Goal: Task Accomplishment & Management: Complete application form

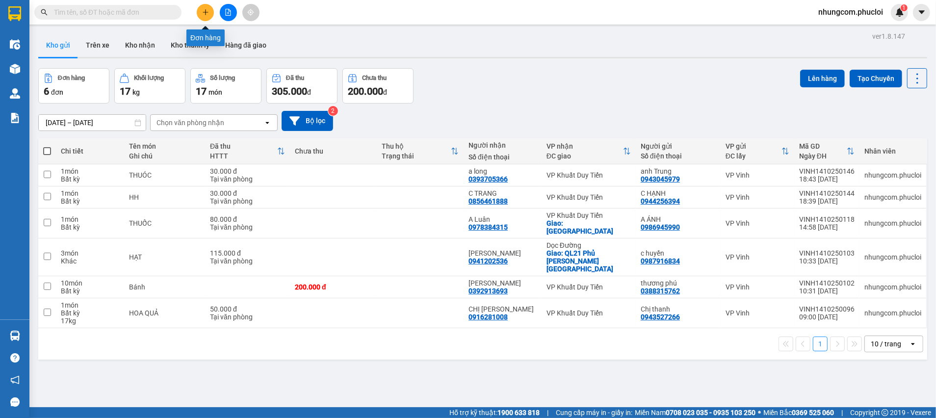
click at [204, 13] on icon "plus" at bounding box center [205, 12] width 7 height 7
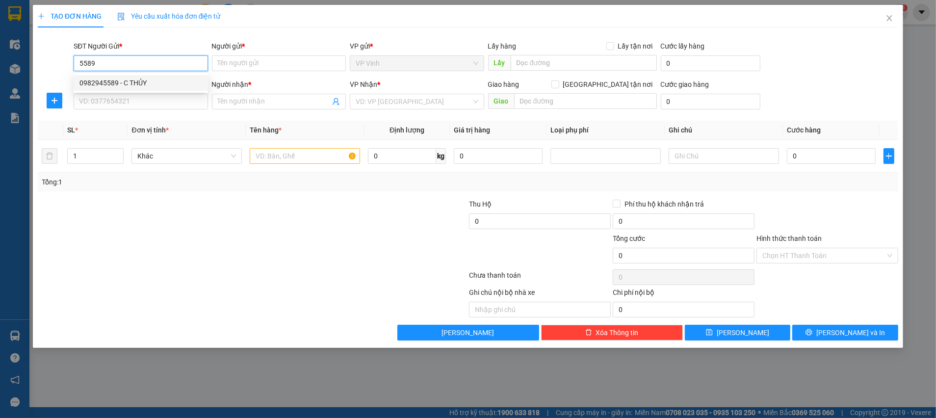
click at [125, 83] on div "0982945589 - C THỦY" at bounding box center [140, 82] width 123 height 11
type input "0982945589"
type input "C THỦY"
checkbox input "true"
type input "[GEOGRAPHIC_DATA], [GEOGRAPHIC_DATA]"
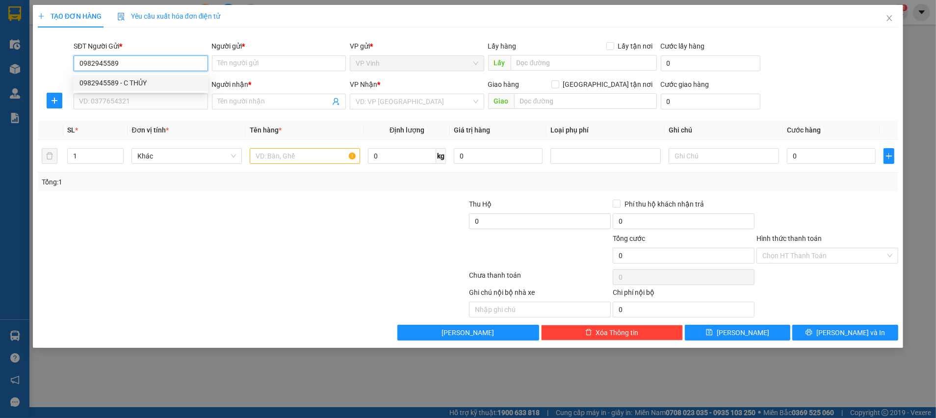
type input "10.000"
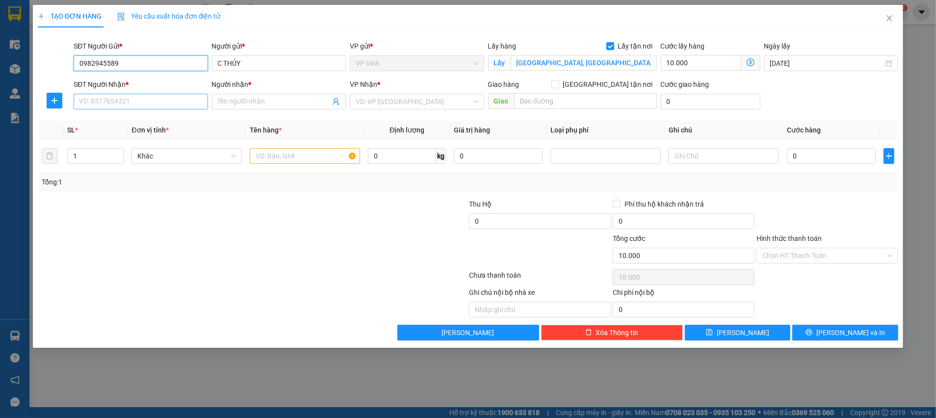
type input "0982945589"
click at [131, 96] on input "SĐT Người Nhận *" at bounding box center [141, 102] width 134 height 16
click at [129, 100] on input "SĐT Người Nhận *" at bounding box center [141, 102] width 134 height 16
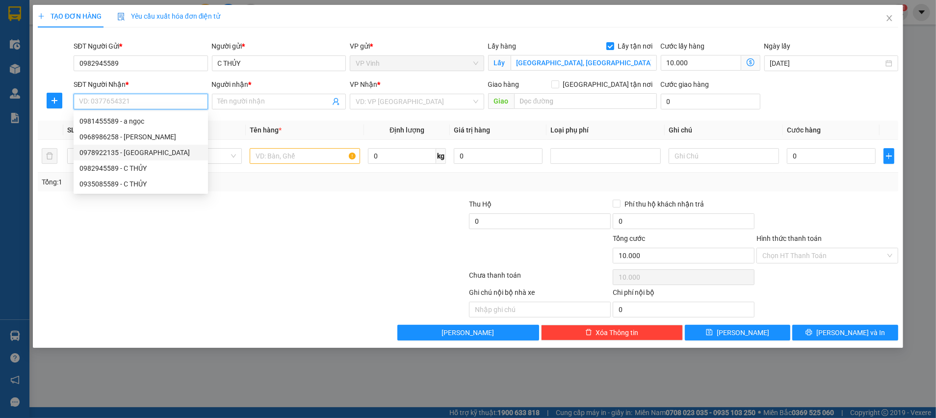
click at [130, 151] on div "0978922135 - [GEOGRAPHIC_DATA]" at bounding box center [140, 152] width 123 height 11
type input "0978922135"
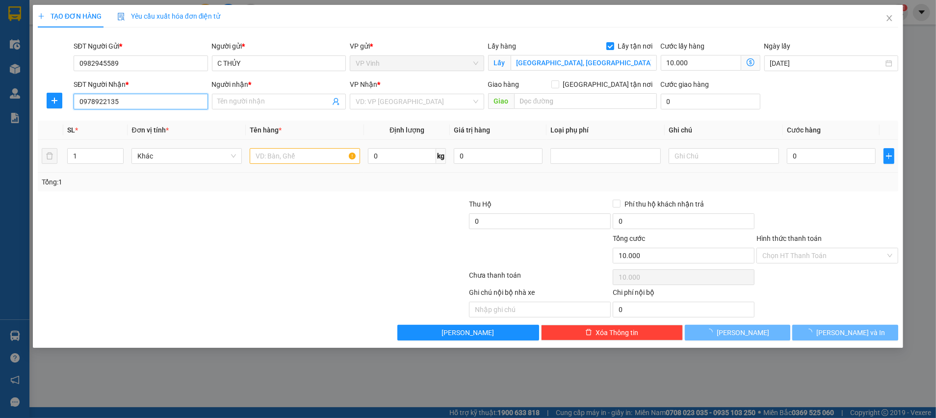
type input "ANH TRUNG"
checkbox input "true"
type input "17 tố hữu sảnh d tòa t02 c37 bộ công an [GEOGRAPHIC_DATA]"
type input "40.000"
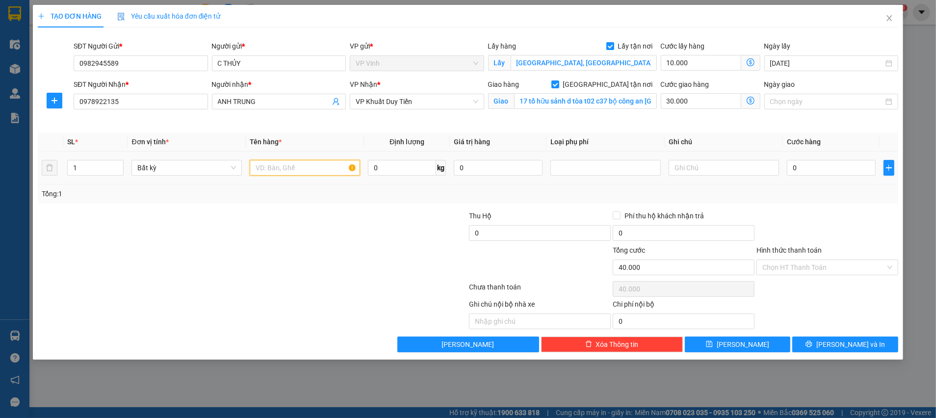
click at [288, 165] on input "text" at bounding box center [305, 168] width 110 height 16
type input "tp"
click at [699, 66] on input "10.000" at bounding box center [701, 63] width 80 height 16
type input "2"
type input "30.002"
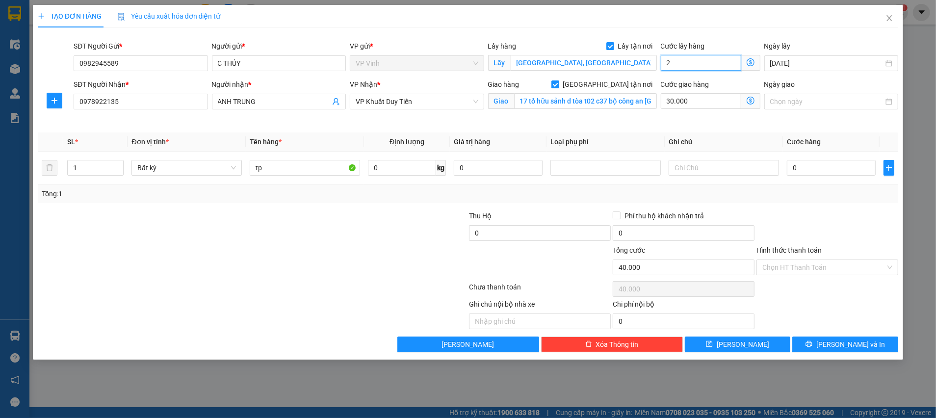
type input "30.002"
type input "20"
type input "30.020"
type input "20.000"
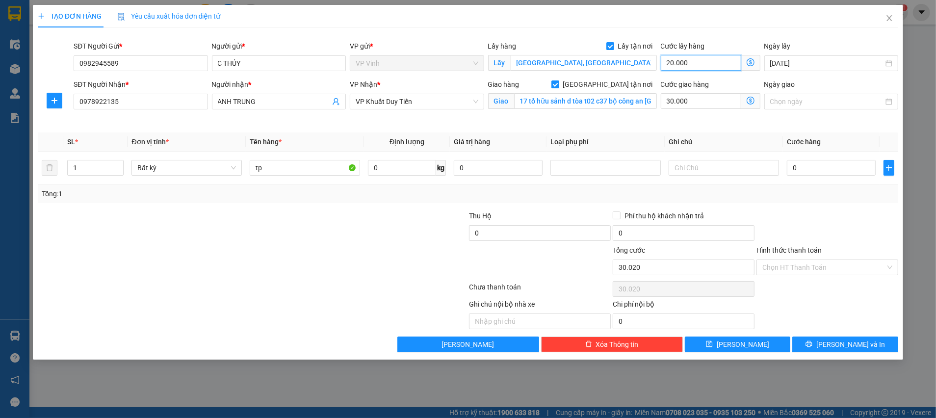
type input "50.000"
click at [417, 165] on input "0" at bounding box center [402, 168] width 68 height 16
type input "16"
click at [406, 202] on div "Tổng: 1" at bounding box center [468, 193] width 860 height 19
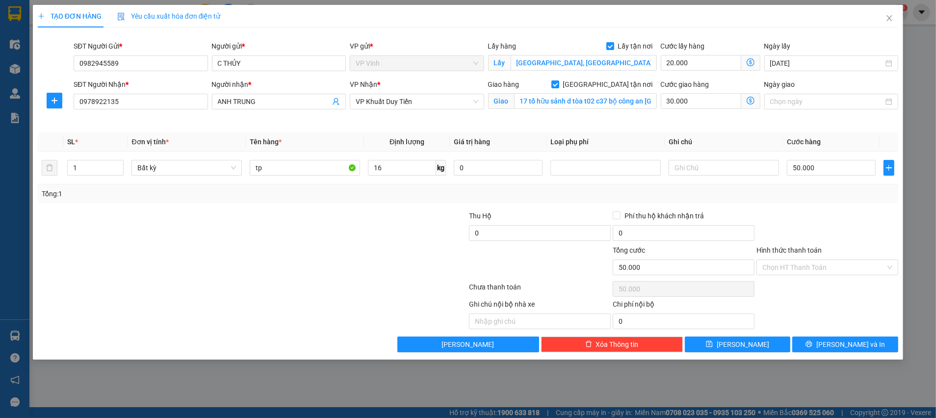
type input "50.000"
type input "100.000"
click at [810, 342] on button "[PERSON_NAME] và In" at bounding box center [845, 344] width 106 height 16
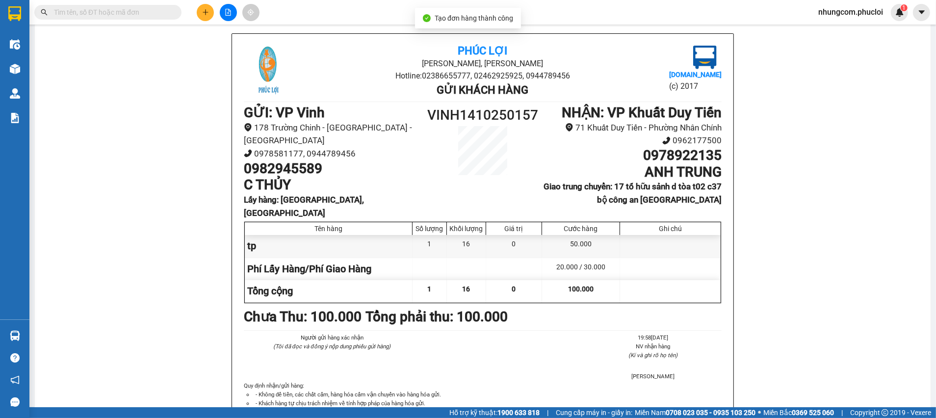
scroll to position [74, 0]
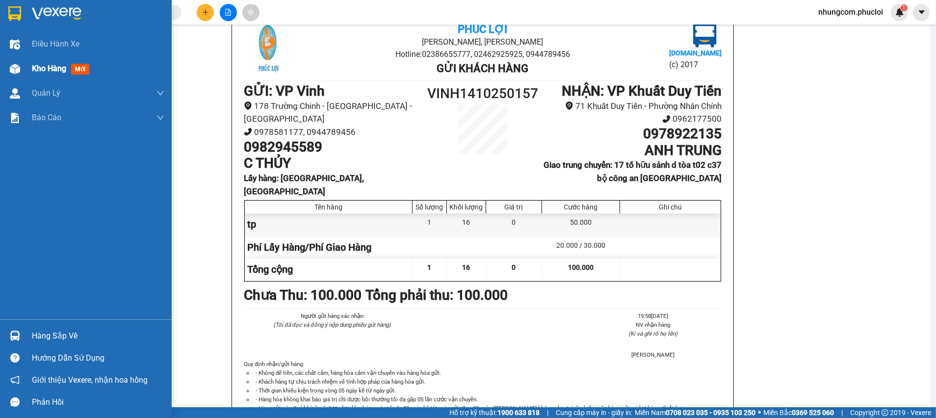
click at [80, 73] on span "mới" at bounding box center [80, 69] width 18 height 11
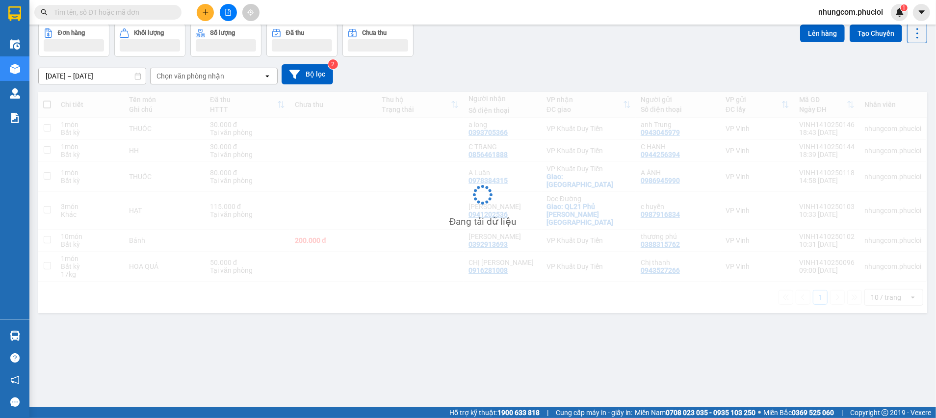
scroll to position [45, 0]
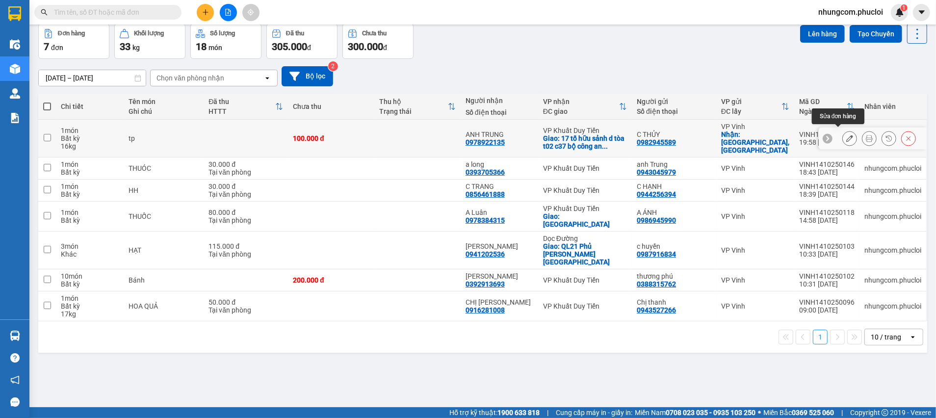
click at [846, 135] on icon at bounding box center [849, 138] width 7 height 7
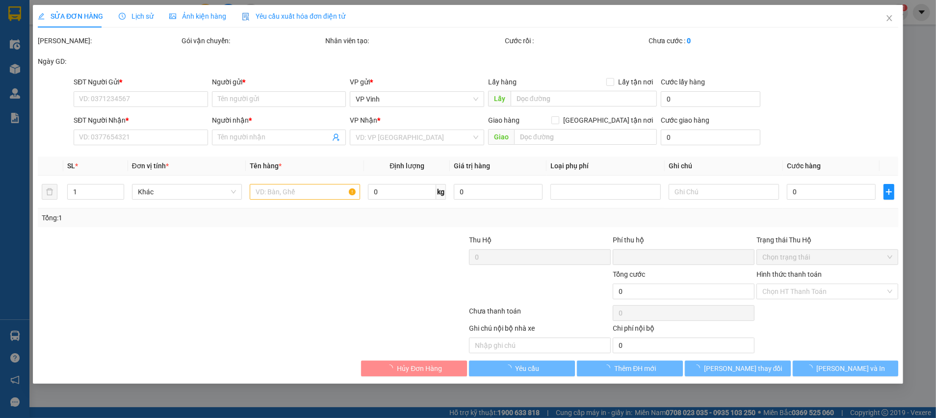
type input "0982945589"
type input "C THỦY"
checkbox input "true"
type input "[GEOGRAPHIC_DATA], [GEOGRAPHIC_DATA]"
type input "0978922135"
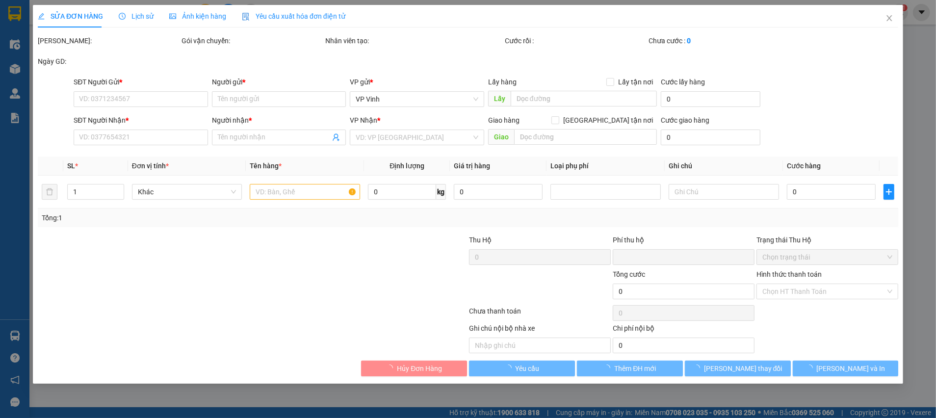
type input "ANH TRUNG"
checkbox input "true"
type input "17 tố hữu sảnh d tòa t02 c37 bộ công an [GEOGRAPHIC_DATA]"
type input "0"
type input "100.000"
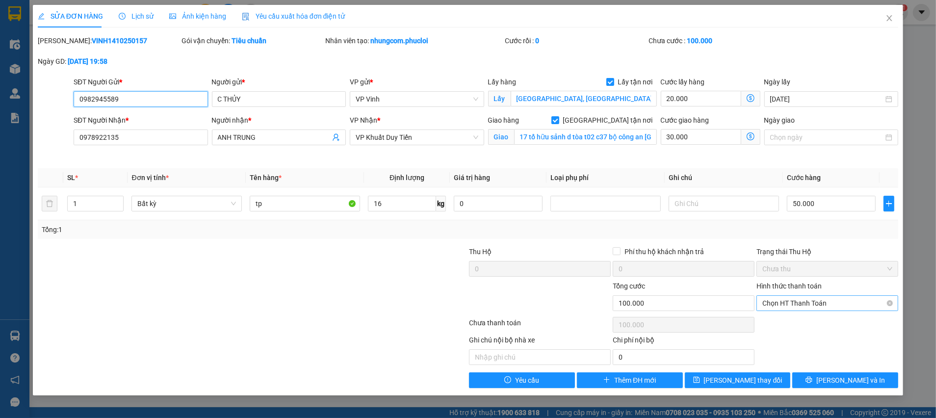
click at [836, 298] on span "Chọn HT Thanh Toán" at bounding box center [827, 303] width 130 height 15
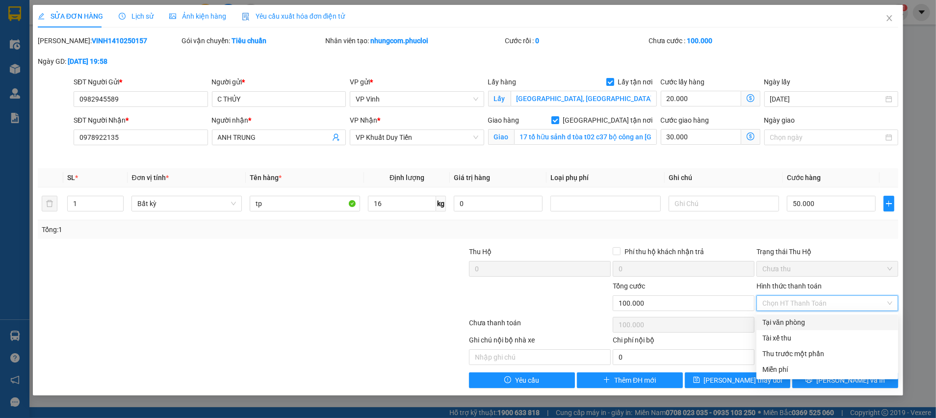
click at [793, 323] on div "Tại văn phòng" at bounding box center [827, 322] width 130 height 11
type input "0"
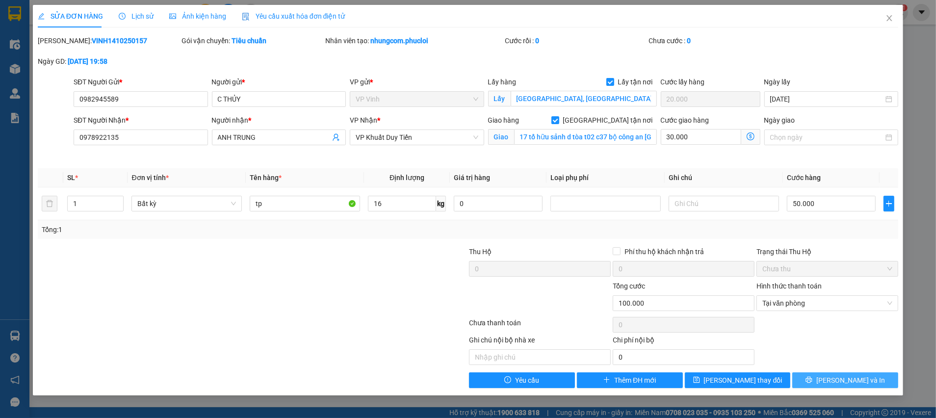
drag, startPoint x: 819, startPoint y: 376, endPoint x: 827, endPoint y: 374, distance: 8.9
click at [821, 376] on button "[PERSON_NAME] và In" at bounding box center [845, 380] width 106 height 16
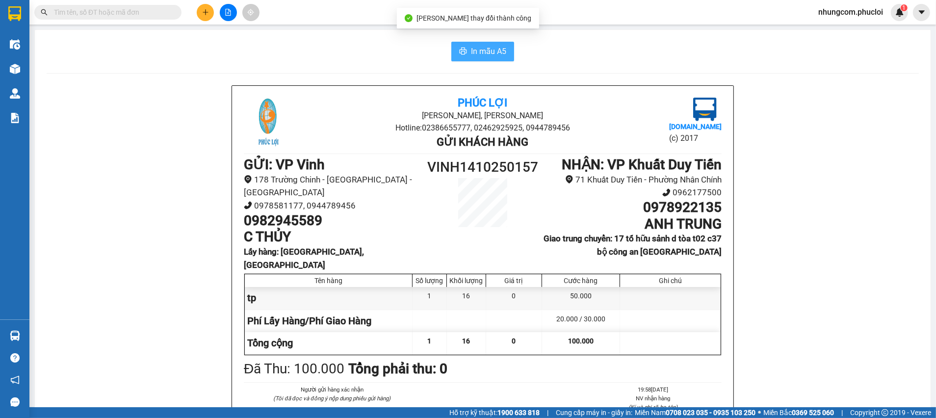
click at [493, 49] on span "In mẫu A5" at bounding box center [488, 51] width 35 height 12
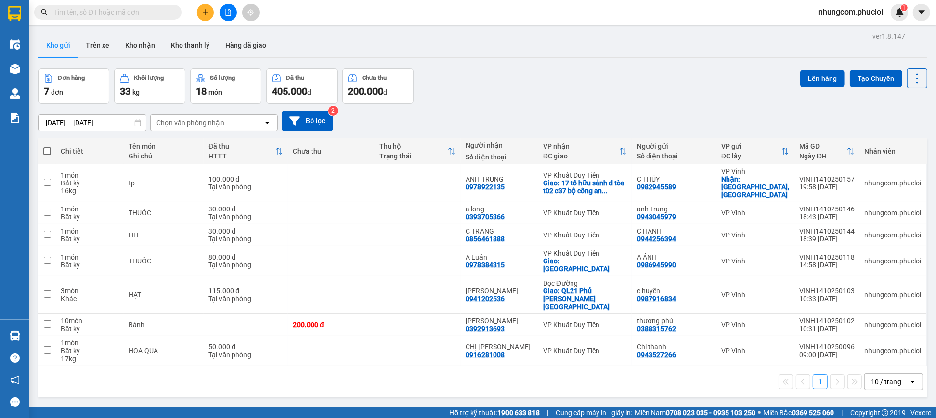
click at [324, 376] on div "ver 1.8.147 Kho gửi Trên xe Kho nhận Kho thanh [PERSON_NAME] đã giao Đơn hàng 7…" at bounding box center [482, 238] width 897 height 418
click at [49, 320] on input "checkbox" at bounding box center [47, 323] width 7 height 7
checkbox input "true"
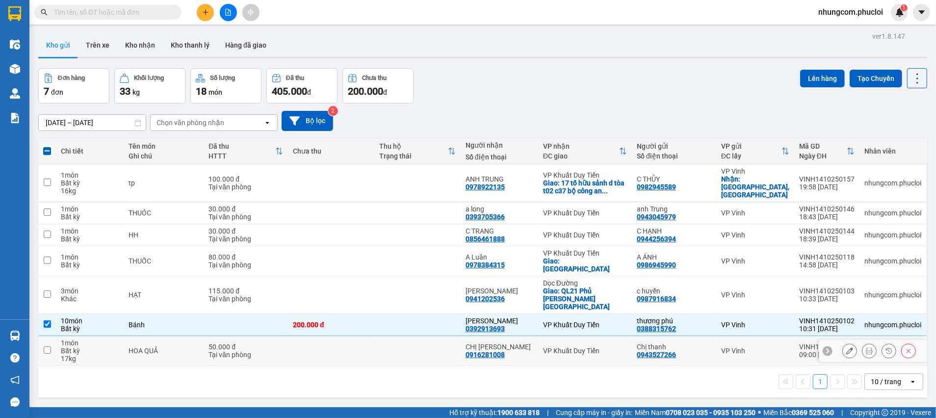
click at [47, 346] on input "checkbox" at bounding box center [47, 349] width 7 height 7
checkbox input "true"
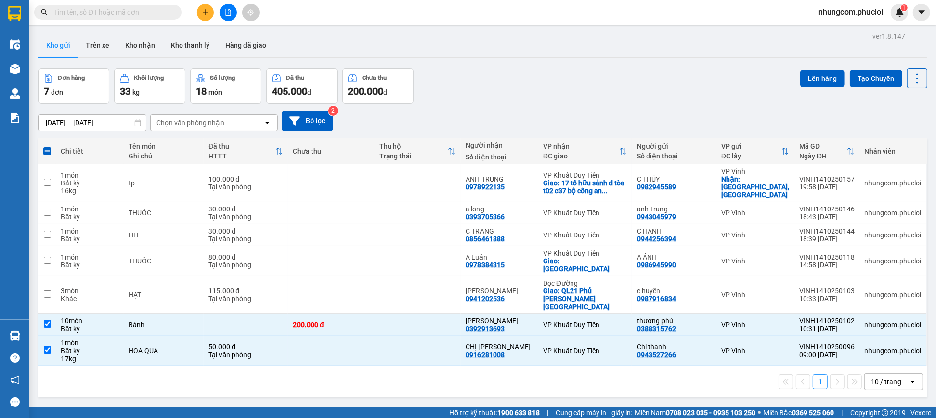
click at [308, 370] on div "1 10 / trang open" at bounding box center [482, 381] width 889 height 31
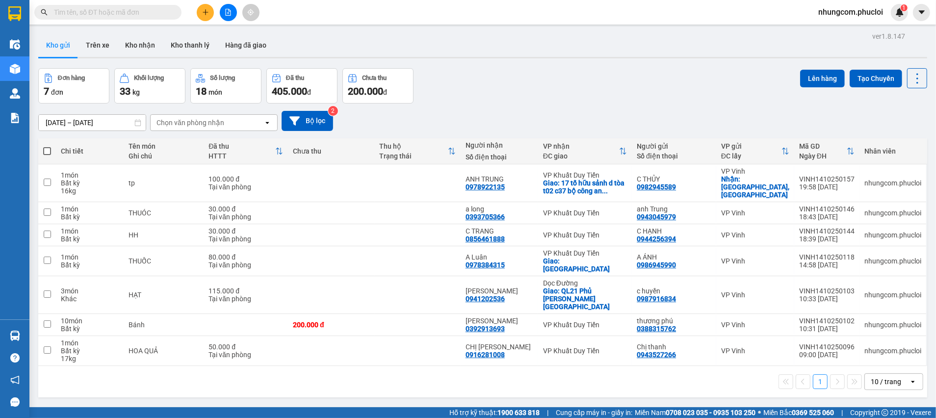
click at [164, 12] on input "text" at bounding box center [112, 12] width 116 height 11
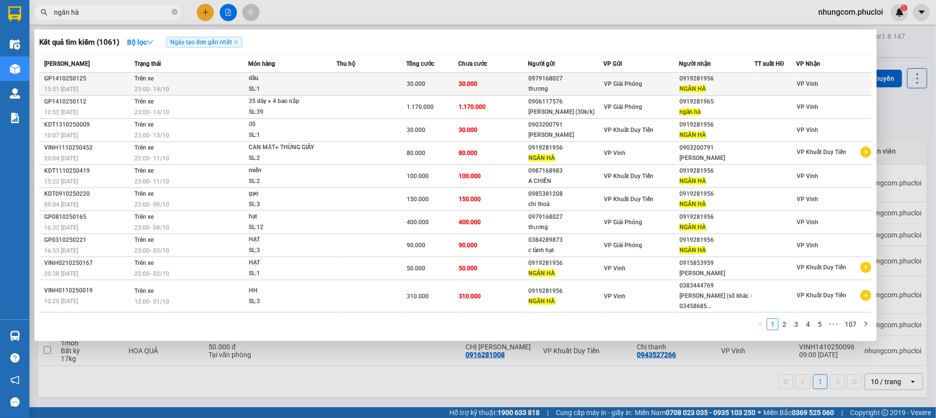
type input "ngân hà"
click at [520, 90] on td "30.000" at bounding box center [493, 84] width 70 height 23
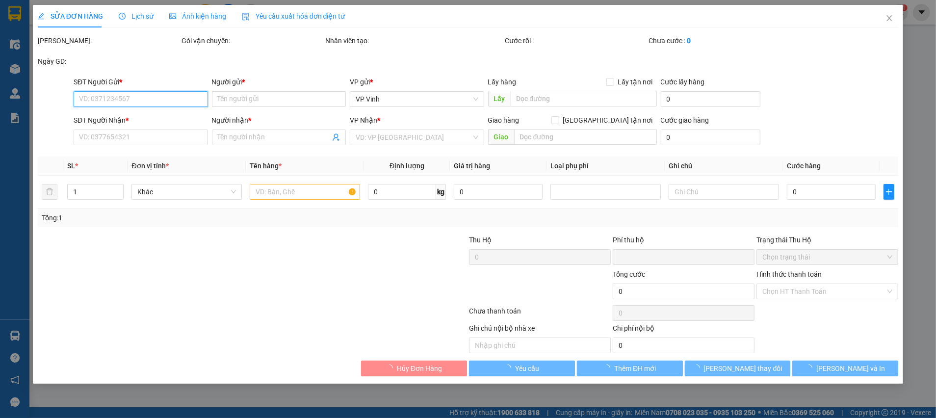
type input "0979168027"
type input "thương"
type input "0919281956"
type input "NGÂN HÀ"
type input "0"
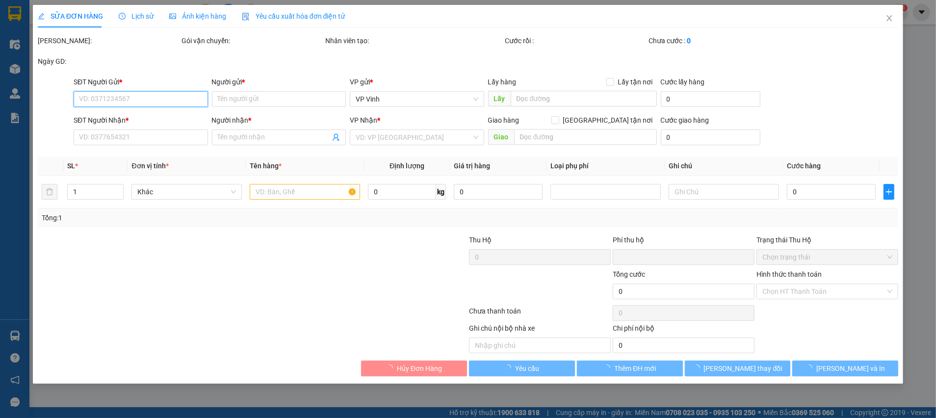
type input "30.000"
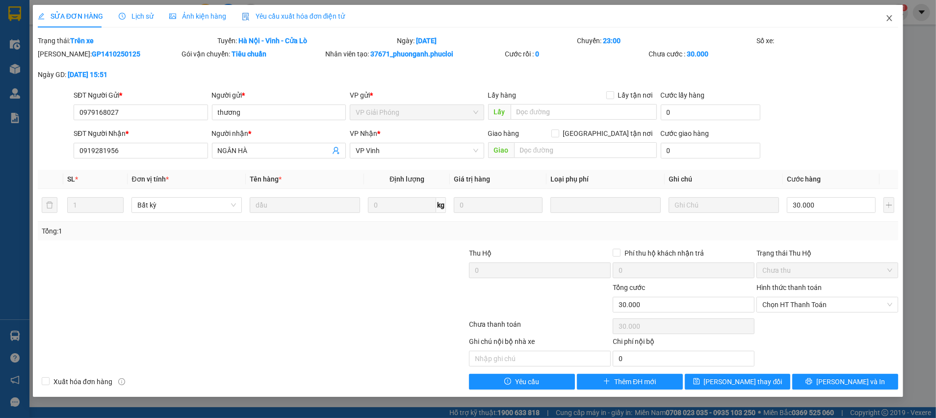
click at [889, 20] on icon "close" at bounding box center [889, 18] width 8 height 8
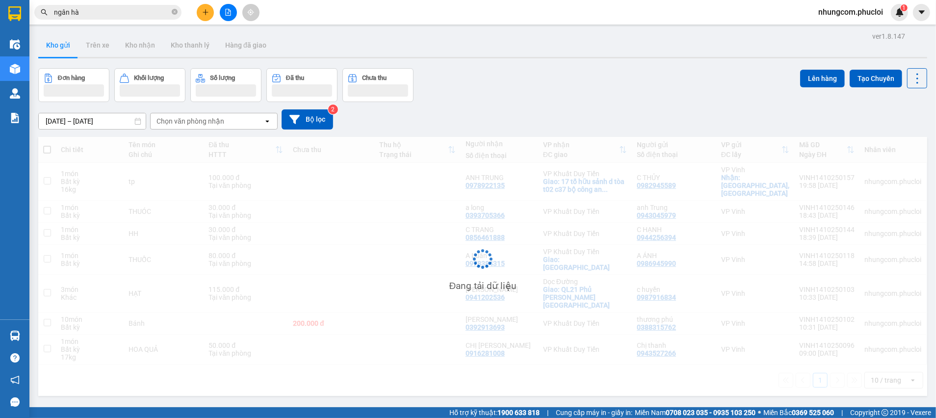
click at [110, 7] on input "ngân hà" at bounding box center [112, 12] width 116 height 11
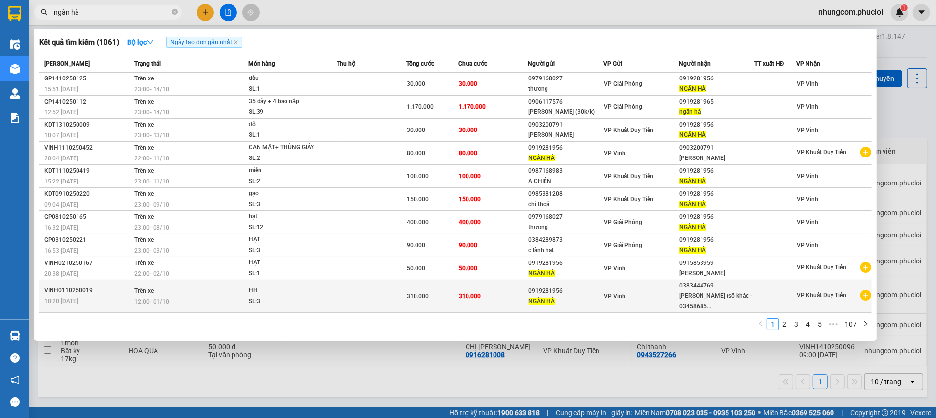
click at [698, 289] on div "0383444769" at bounding box center [716, 286] width 75 height 10
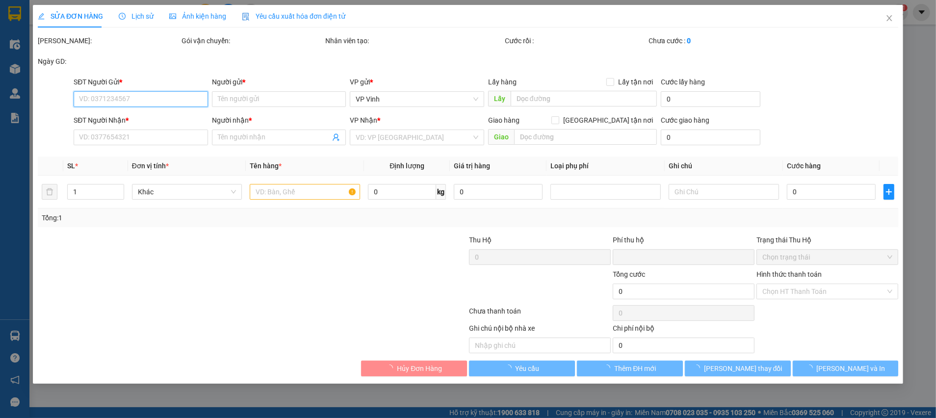
type input "0919281956"
type input "NGÂN HÀ"
type input "0383444769"
type input "nguyễn thu (số khác - 0345868562)"
type input "0"
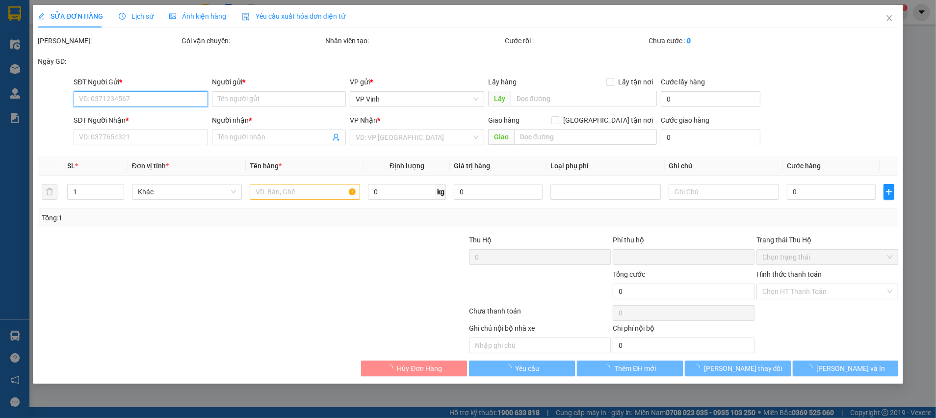
type input "310.000"
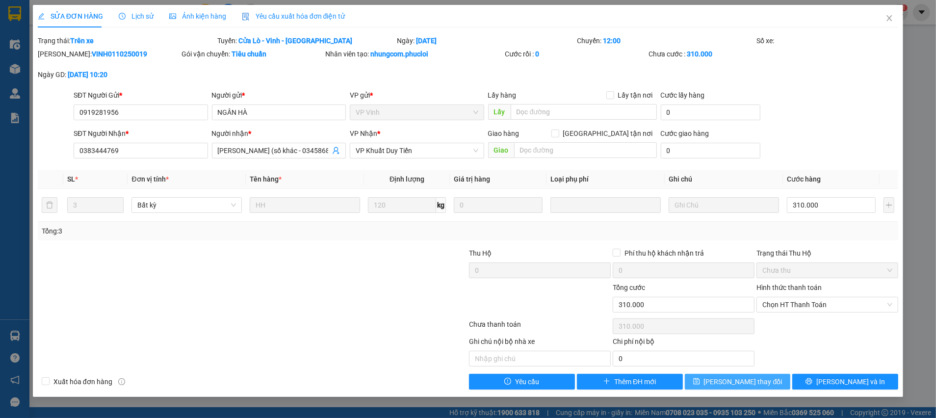
click at [699, 381] on icon "save" at bounding box center [696, 381] width 6 height 6
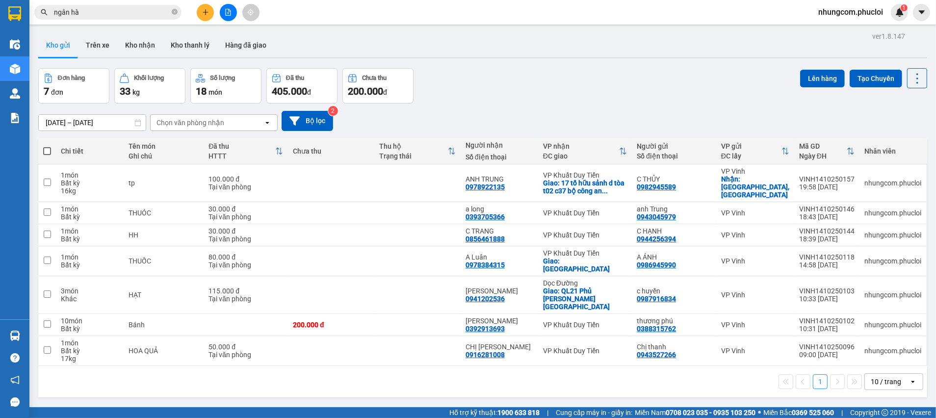
click at [135, 15] on input "ngân hà" at bounding box center [112, 12] width 116 height 11
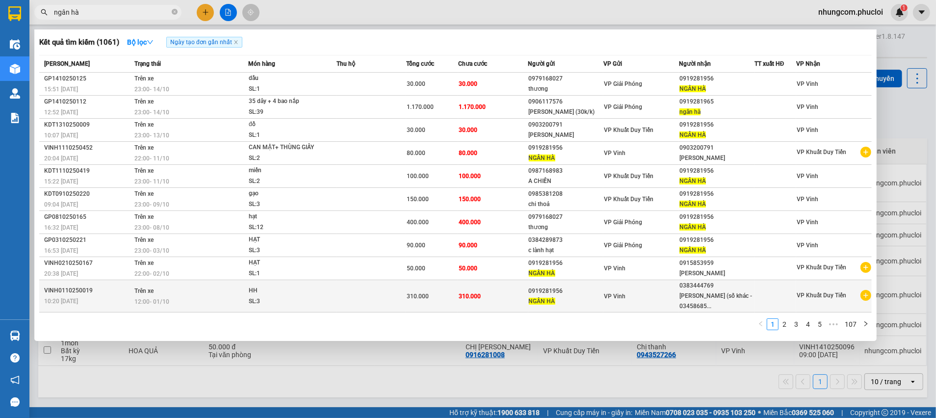
click at [705, 298] on div "nguyễn thu (số khác - 03458685..." at bounding box center [716, 301] width 75 height 21
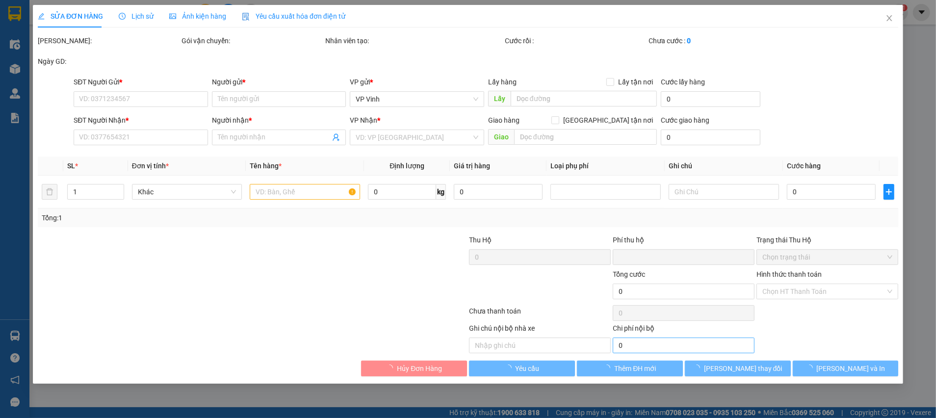
type input "0919281956"
type input "NGÂN HÀ"
type input "0383444769"
type input "nguyễn thu (số khác - 0345868562)"
type input "0"
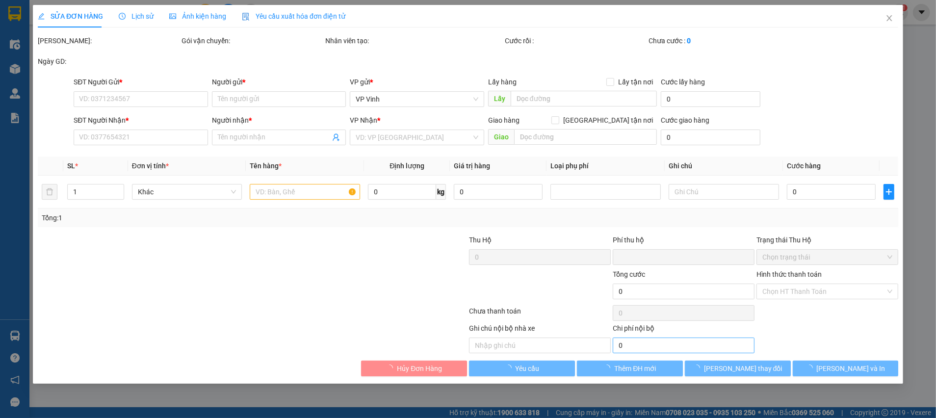
type input "310.000"
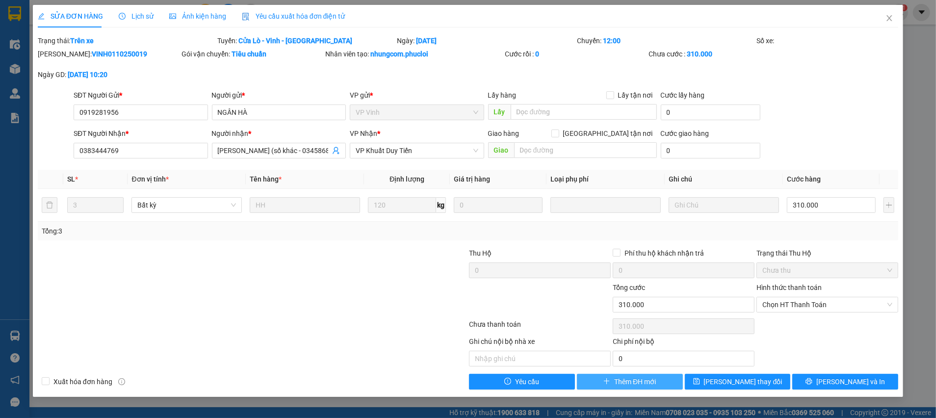
click at [606, 381] on icon "plus" at bounding box center [606, 381] width 7 height 7
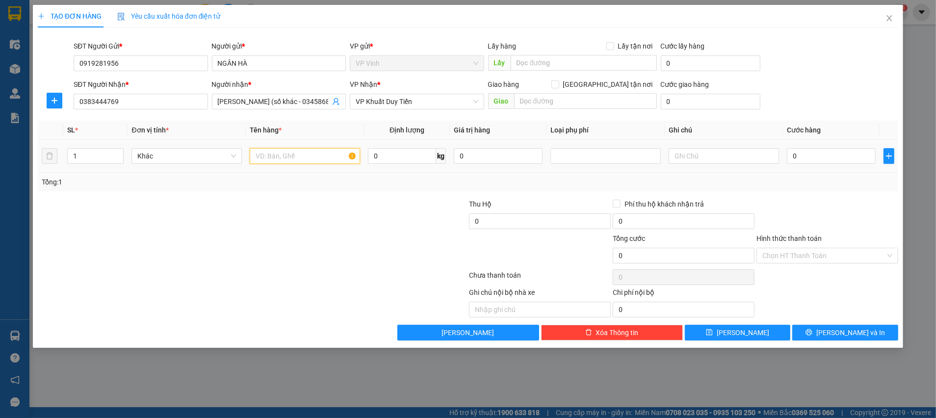
drag, startPoint x: 332, startPoint y: 157, endPoint x: 182, endPoint y: 164, distance: 149.7
click at [326, 159] on input "text" at bounding box center [305, 156] width 110 height 16
drag, startPoint x: 89, startPoint y: 158, endPoint x: 103, endPoint y: 158, distance: 14.2
click at [90, 158] on input "1" at bounding box center [95, 156] width 55 height 15
type input "7"
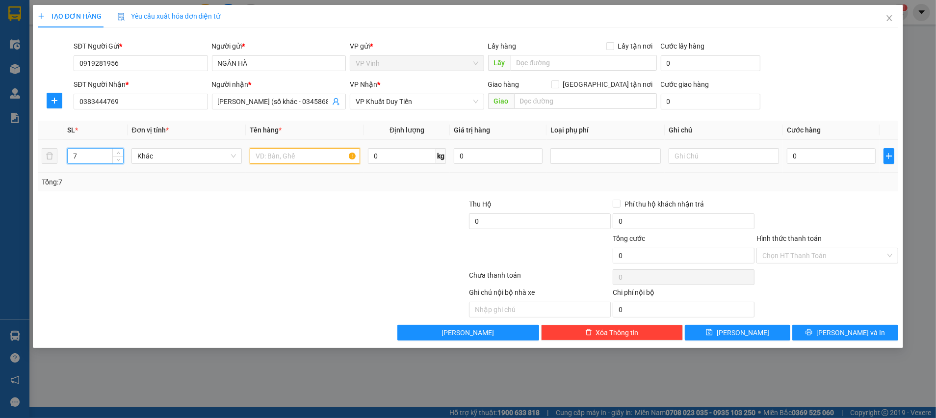
click at [286, 155] on input "text" at bounding box center [305, 156] width 110 height 16
type input "mật"
click at [420, 155] on input "0" at bounding box center [402, 156] width 68 height 16
click at [404, 200] on div at bounding box center [396, 216] width 144 height 34
click at [232, 151] on span "Khác" at bounding box center [186, 156] width 99 height 15
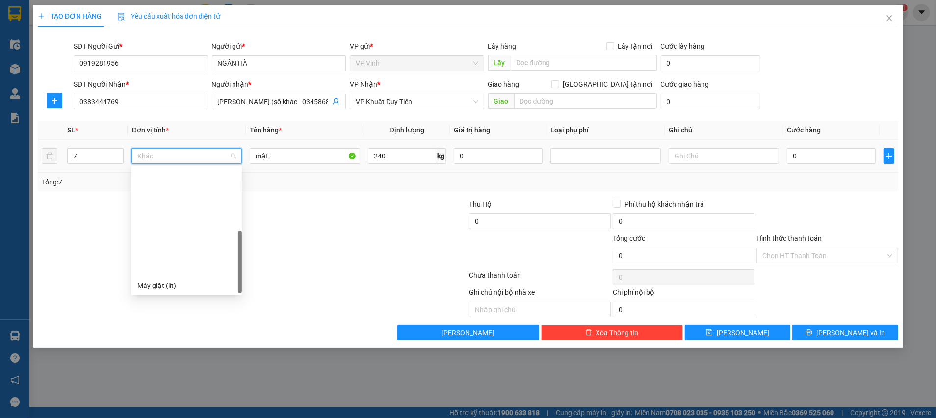
scroll to position [125, 0]
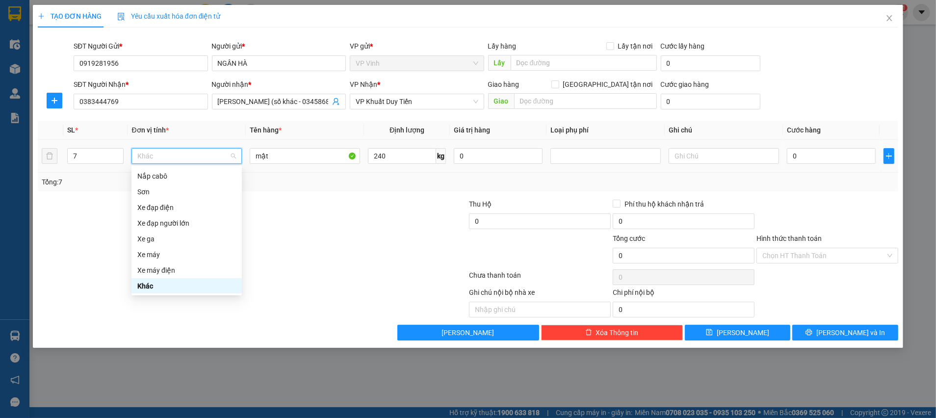
click at [171, 288] on div "Khác" at bounding box center [186, 286] width 99 height 11
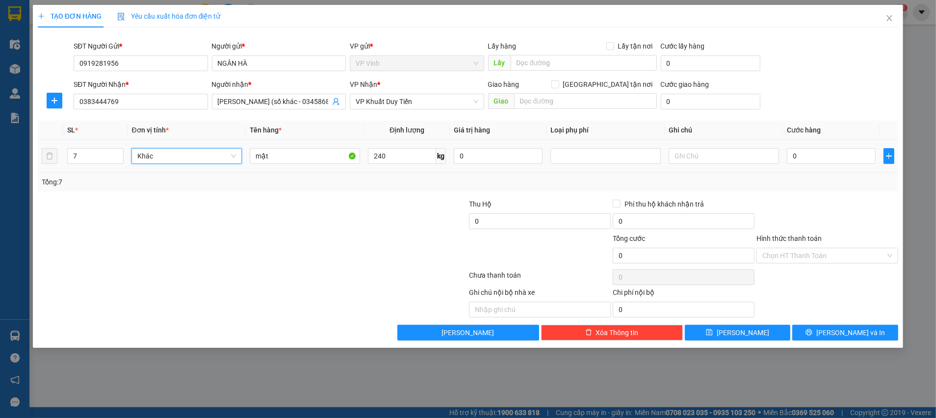
click at [232, 149] on span "Khác" at bounding box center [186, 156] width 99 height 15
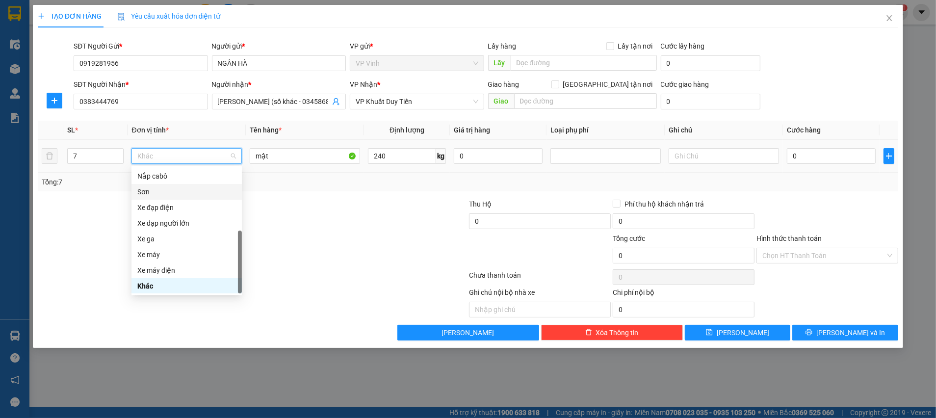
scroll to position [0, 0]
click at [178, 194] on div "Bất kỳ" at bounding box center [186, 191] width 99 height 11
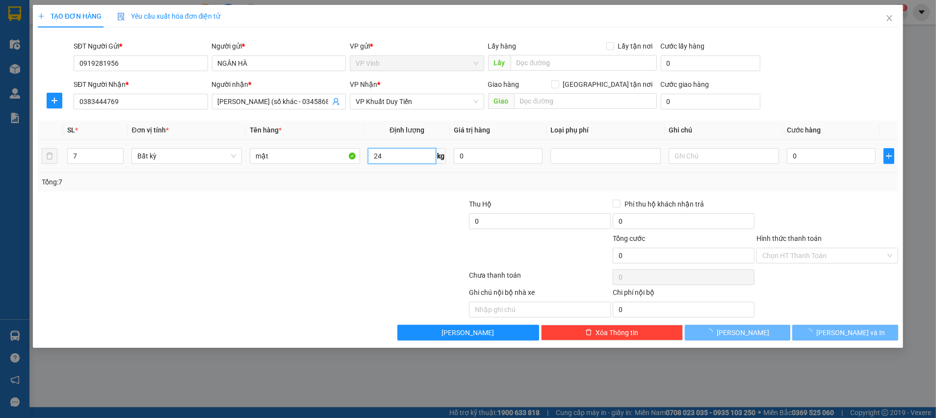
type input "240"
type input "670.000"
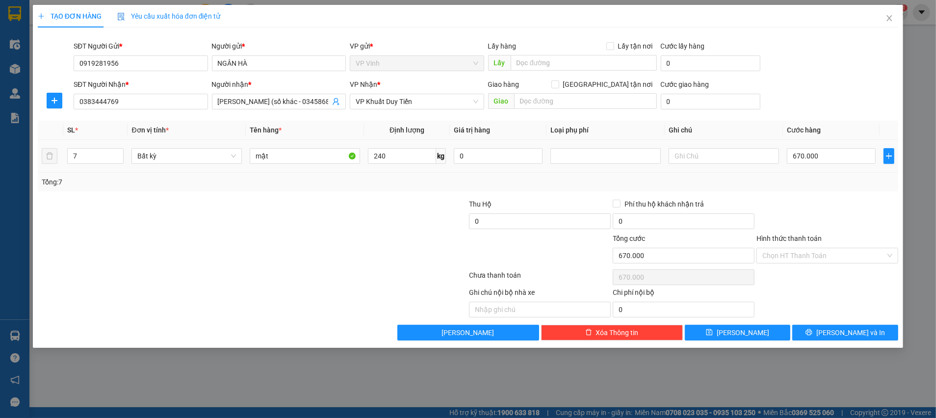
click at [369, 210] on div at bounding box center [396, 216] width 144 height 34
click at [820, 181] on div "Tổng: 7" at bounding box center [468, 182] width 852 height 11
click at [769, 333] on button "[PERSON_NAME]" at bounding box center [738, 333] width 106 height 16
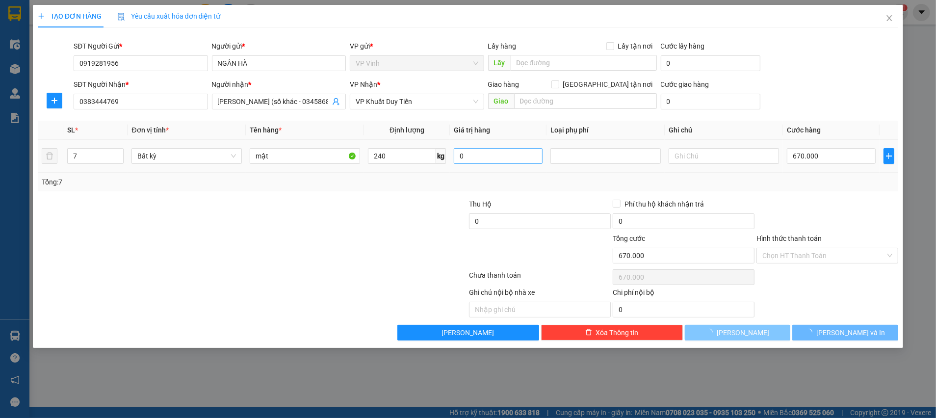
type input "1"
type input "0"
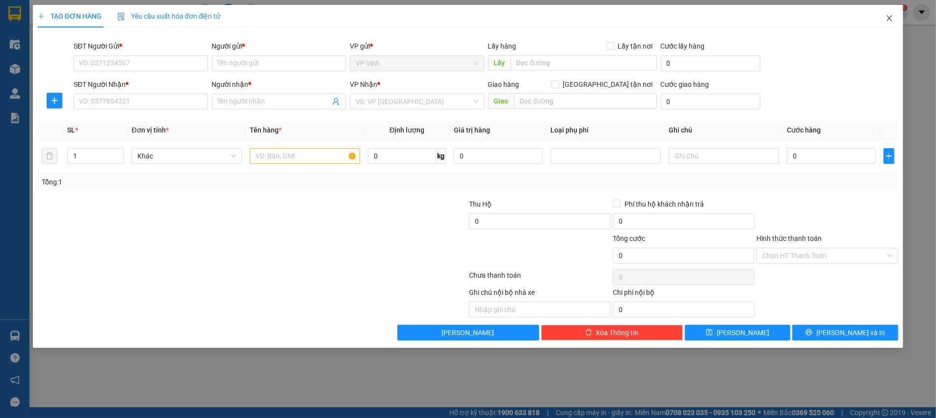
click at [888, 18] on icon "close" at bounding box center [889, 18] width 5 height 6
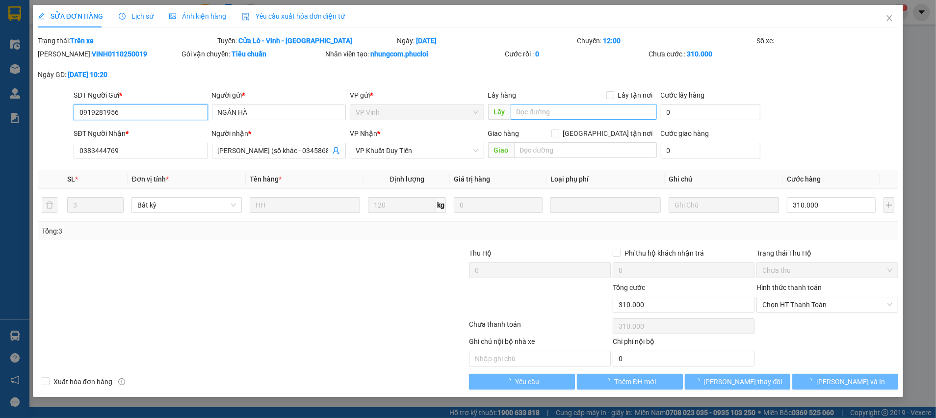
type input "0919281956"
type input "NGÂN HÀ"
type input "0383444769"
type input "nguyễn thu (số khác - 0345868562)"
type input "0"
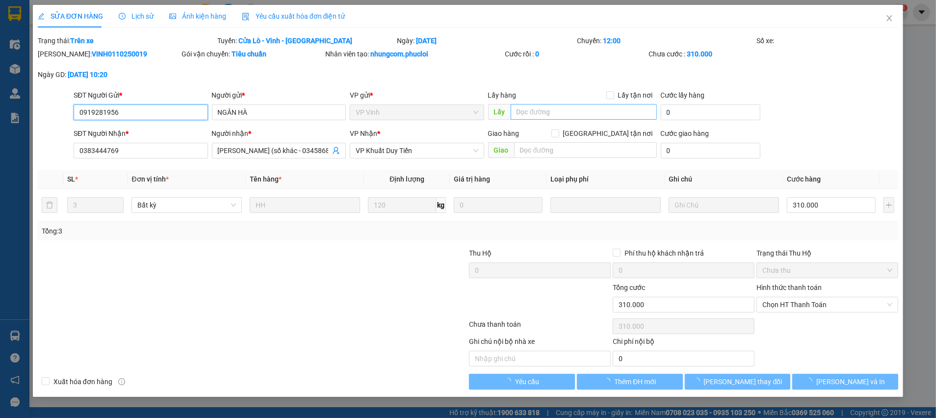
type input "310.000"
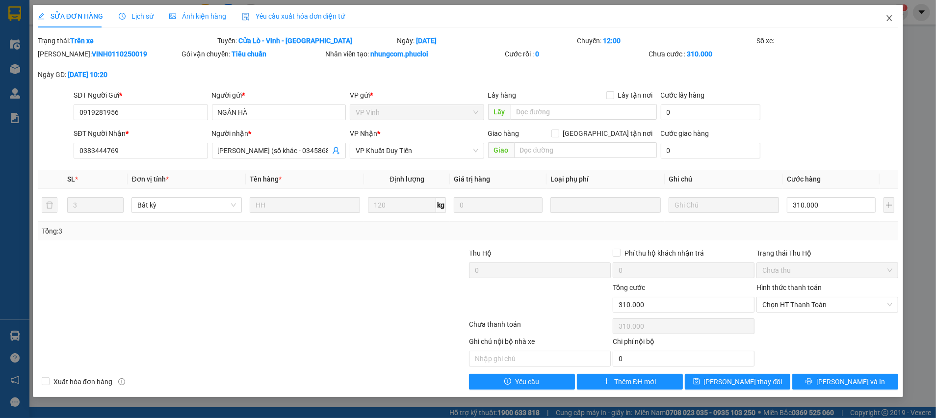
click at [890, 21] on icon "close" at bounding box center [889, 18] width 8 height 8
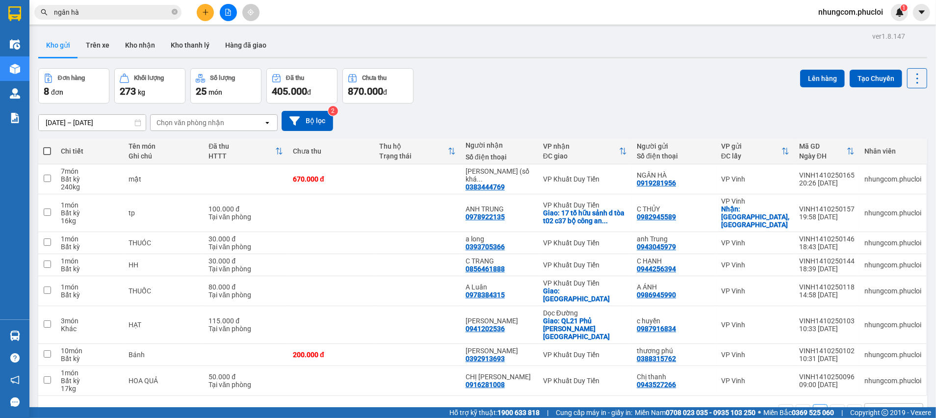
click at [45, 151] on span at bounding box center [47, 151] width 8 height 8
click at [47, 146] on input "checkbox" at bounding box center [47, 146] width 0 height 0
checkbox input "true"
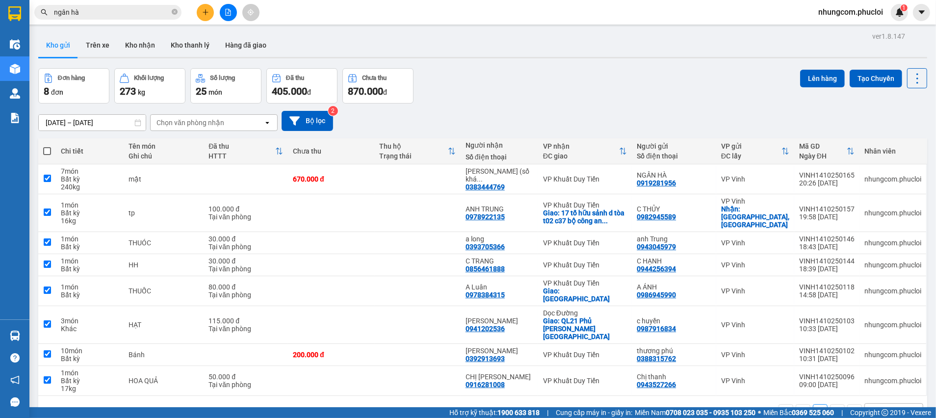
checkbox input "true"
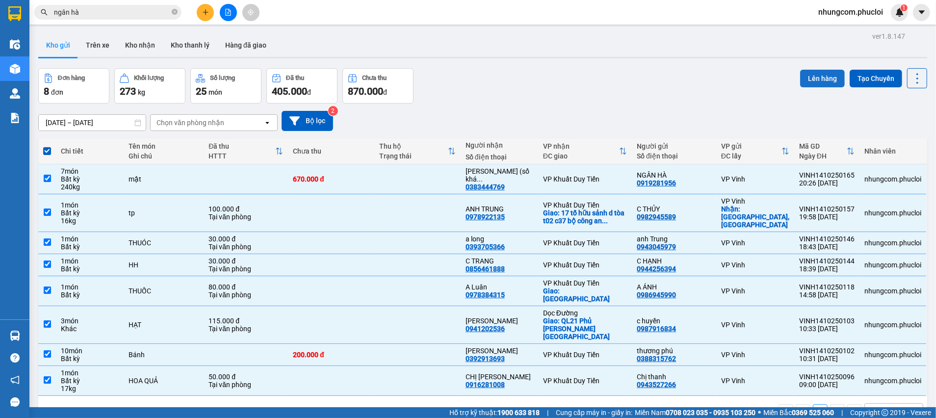
click at [810, 72] on button "Lên hàng" at bounding box center [822, 79] width 45 height 18
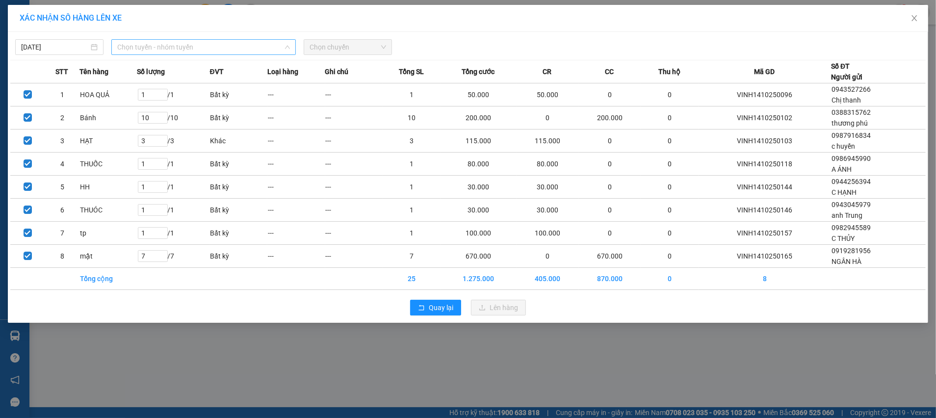
click at [135, 47] on span "Chọn tuyến - nhóm tuyến" at bounding box center [203, 47] width 173 height 15
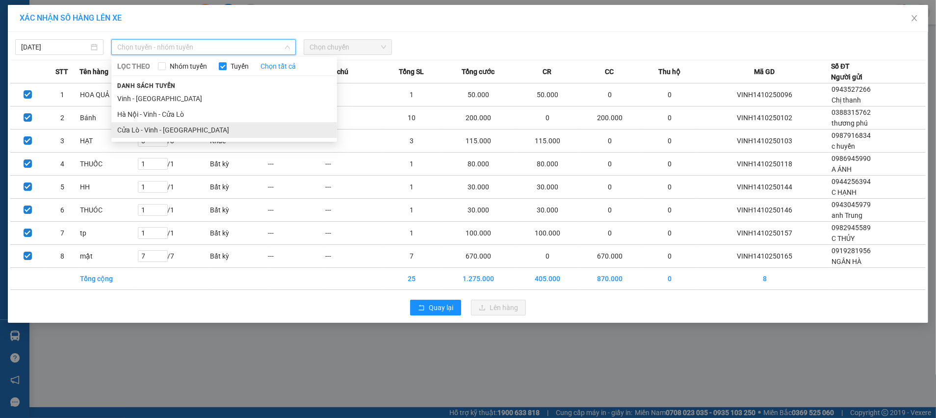
click at [155, 134] on li "Cửa Lò - Vinh - Hà Nội" at bounding box center [224, 130] width 226 height 16
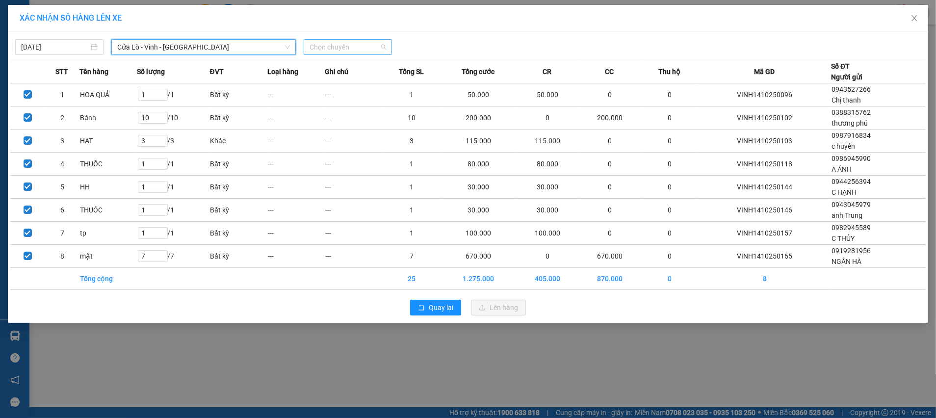
click at [368, 48] on span "Chọn chuyến" at bounding box center [347, 47] width 77 height 15
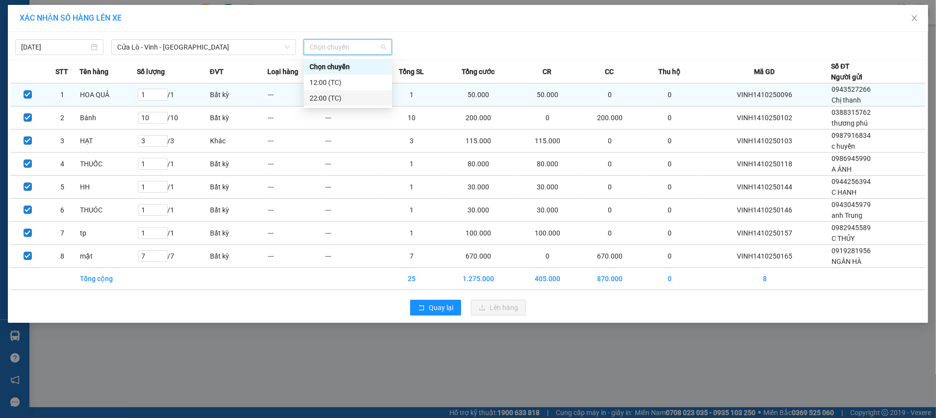
click at [319, 96] on div "22:00 (TC)" at bounding box center [347, 98] width 77 height 11
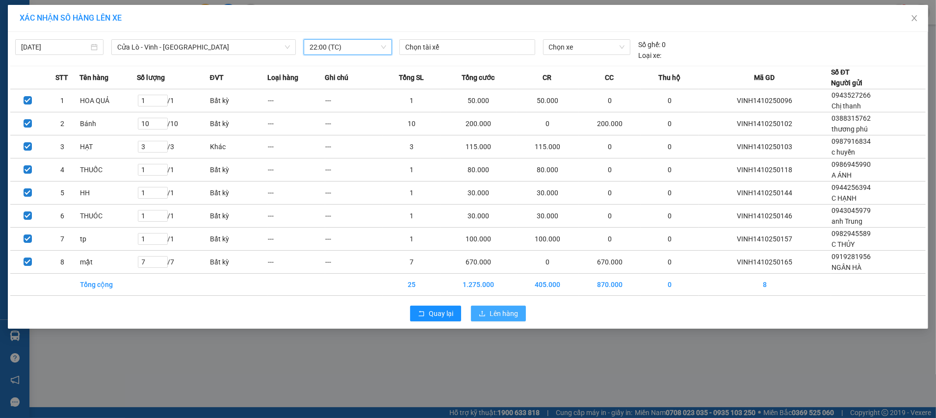
click at [504, 314] on span "Lên hàng" at bounding box center [503, 313] width 28 height 11
